Goal: Ask a question

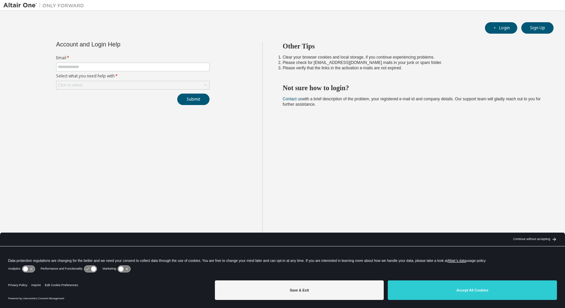
click at [166, 62] on form "Email * Select what you need help with * Click to select" at bounding box center [132, 72] width 153 height 34
click at [166, 67] on input "text" at bounding box center [133, 66] width 150 height 5
type input "**********"
click at [158, 82] on div "Click to select" at bounding box center [133, 85] width 153 height 8
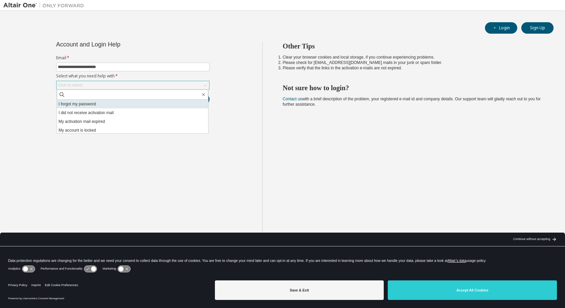
click at [119, 103] on li "I forgot my password" at bounding box center [132, 104] width 151 height 9
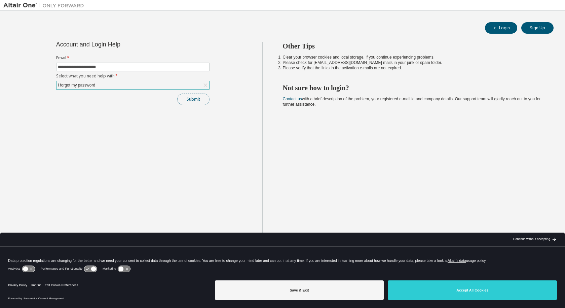
click at [185, 104] on button "Submit" at bounding box center [193, 99] width 32 height 11
click at [194, 103] on button "Submit" at bounding box center [193, 99] width 32 height 11
click at [201, 96] on button "Submit" at bounding box center [193, 99] width 32 height 11
click at [195, 102] on button "Submit" at bounding box center [193, 99] width 32 height 11
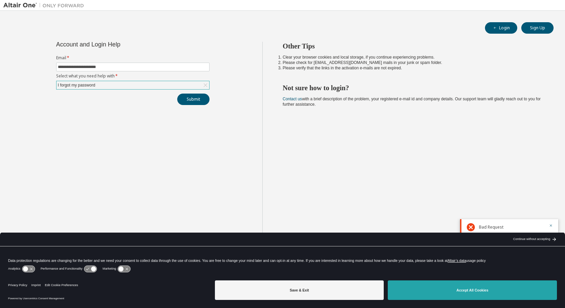
click at [511, 293] on button "Accept All Cookies" at bounding box center [472, 290] width 169 height 20
